Goal: Task Accomplishment & Management: Manage account settings

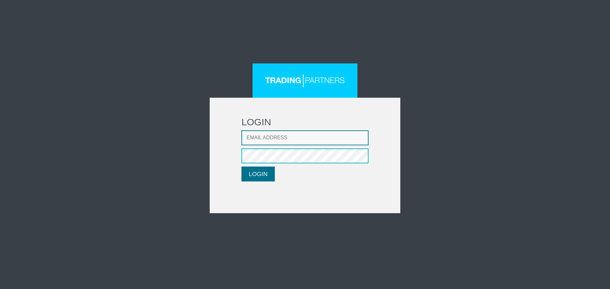
type input "[EMAIL_ADDRESS][DOMAIN_NAME]"
click at [264, 176] on button "LOGIN" at bounding box center [257, 174] width 33 height 15
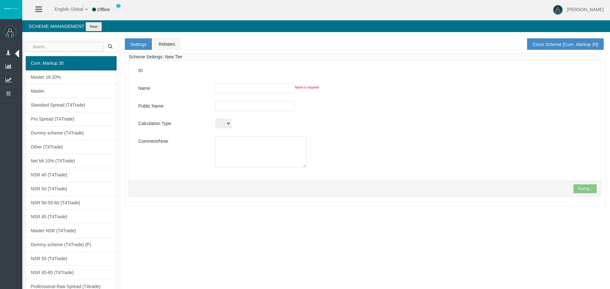
type input "Com. Markup 30"
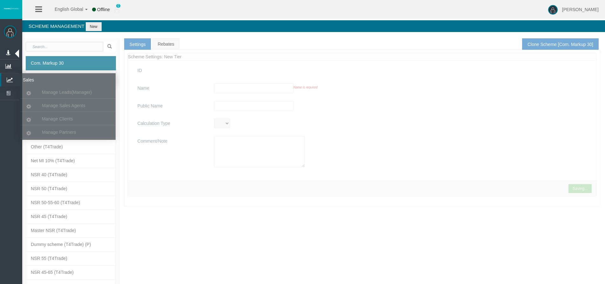
drag, startPoint x: 7, startPoint y: 79, endPoint x: 28, endPoint y: 96, distance: 26.6
click at [7, 79] on icon at bounding box center [9, 79] width 17 height 13
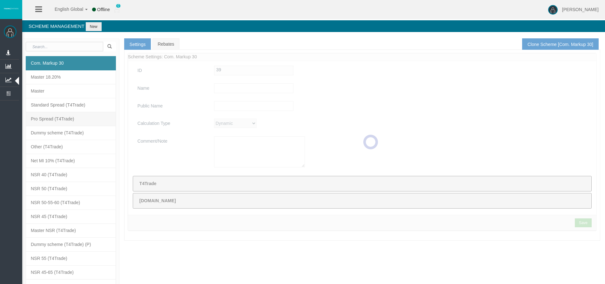
type input "Com. Markup 30"
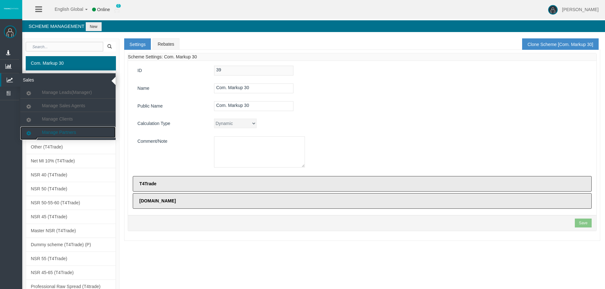
click at [53, 131] on span "Manage Partners" at bounding box center [59, 132] width 34 height 5
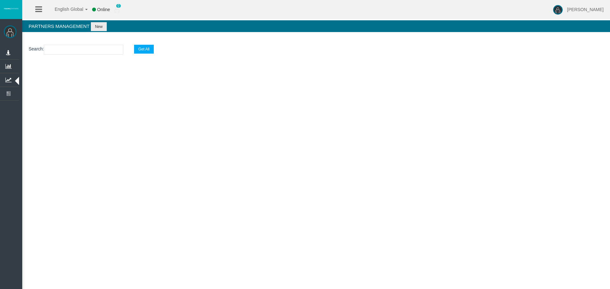
click at [68, 50] on input "text" at bounding box center [83, 50] width 79 height 10
paste input "IB5caw2"
type input "IB5caw2"
select select "25"
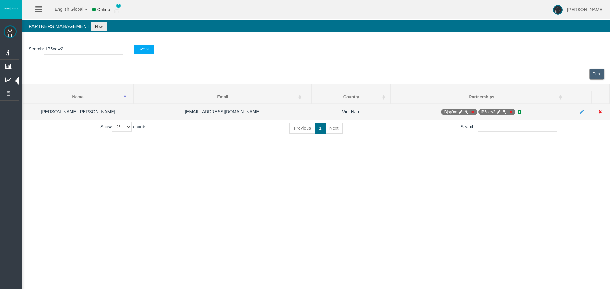
type input "IB5caw2"
click at [459, 111] on icon at bounding box center [460, 112] width 5 height 4
select select "0"
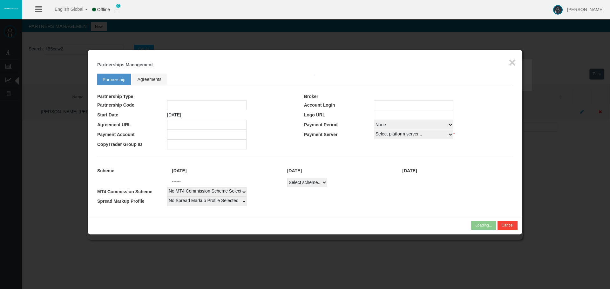
type input "IBjsp9m"
type input "19246305"
select select "1"
type input "19246305"
select select "1"
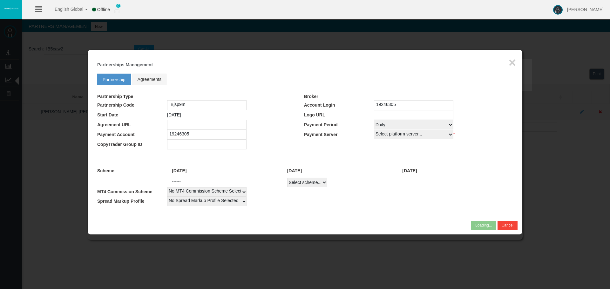
select select
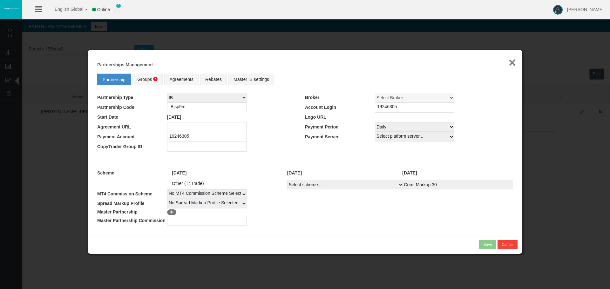
click at [511, 65] on button "×" at bounding box center [511, 62] width 7 height 13
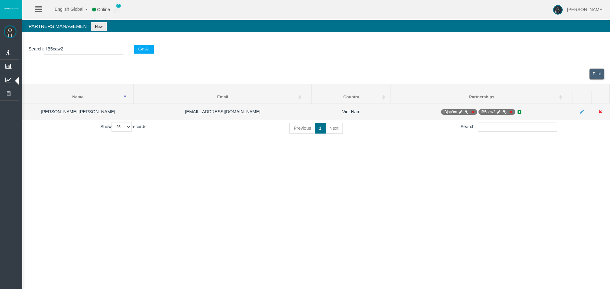
click at [510, 110] on icon at bounding box center [510, 112] width 5 height 4
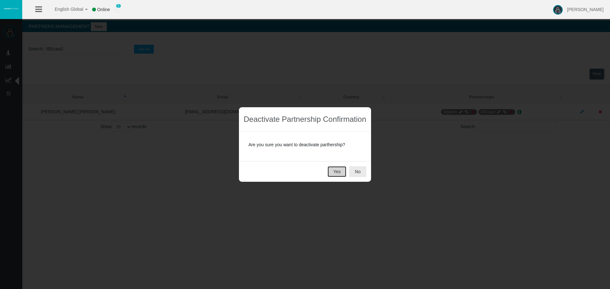
click at [334, 173] on button "Yes" at bounding box center [336, 171] width 19 height 11
